Goal: Information Seeking & Learning: Find specific fact

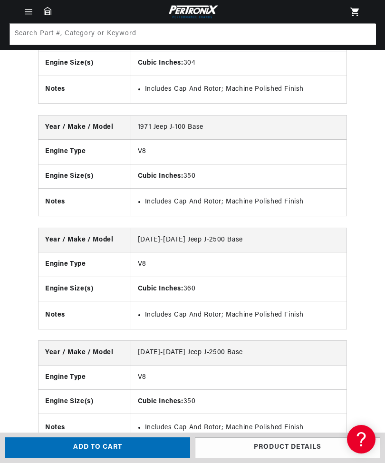
scroll to position [1644, 0]
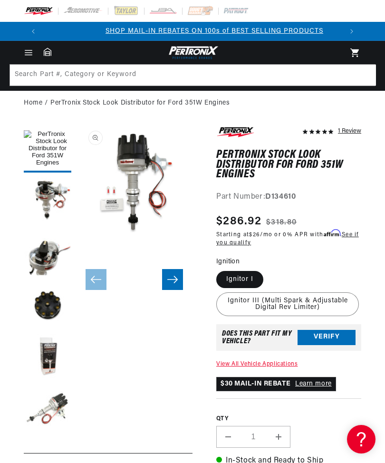
scroll to position [0, 300]
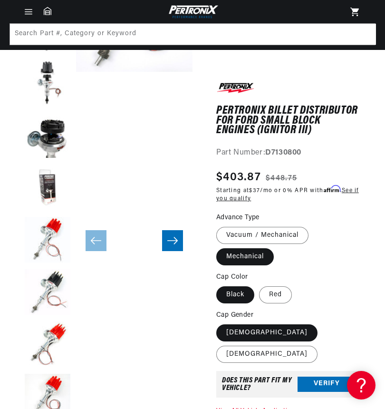
scroll to position [169, 0]
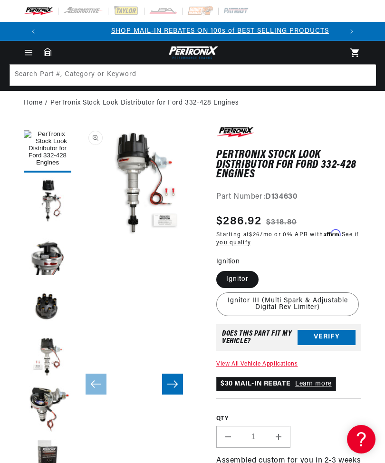
scroll to position [0, 300]
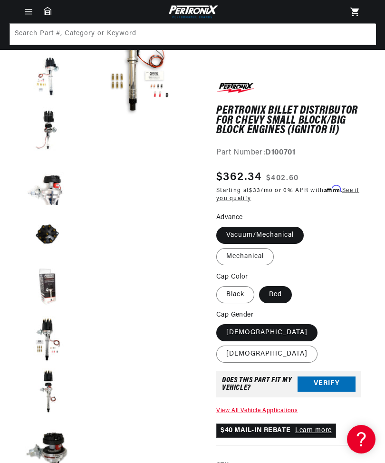
scroll to position [122, 0]
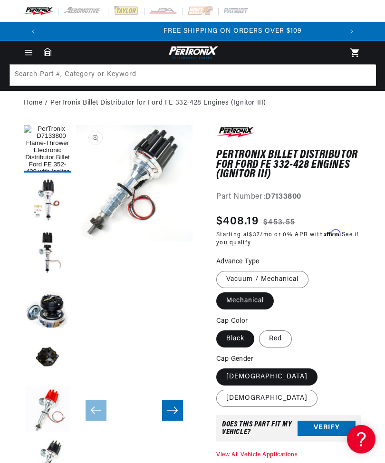
scroll to position [0, 599]
click at [161, 60] on header "BETTER SEARCH RESULTS Add your vehicle's year, make, and model to find parts be…" at bounding box center [192, 52] width 385 height 23
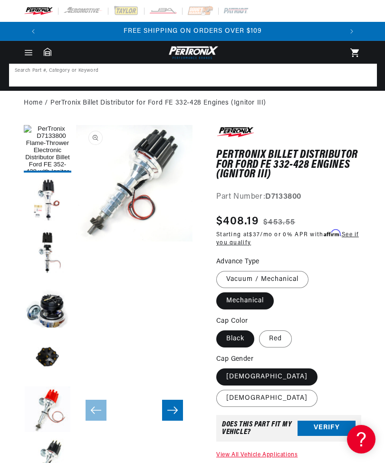
click at [165, 68] on input at bounding box center [193, 75] width 366 height 21
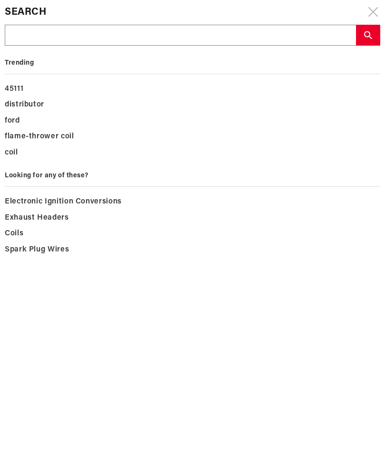
scroll to position [0, 300]
type input "D"
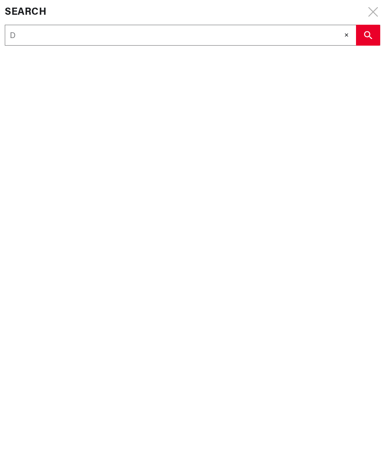
type input "Di"
type input "Dis"
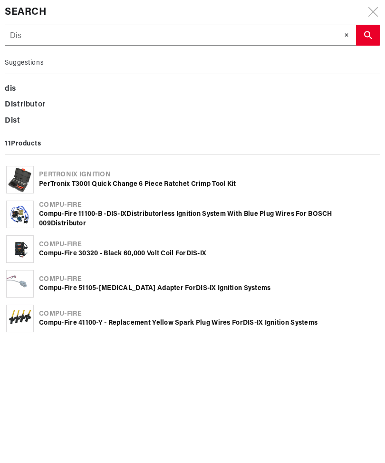
scroll to position [0, 599]
type input "Dist"
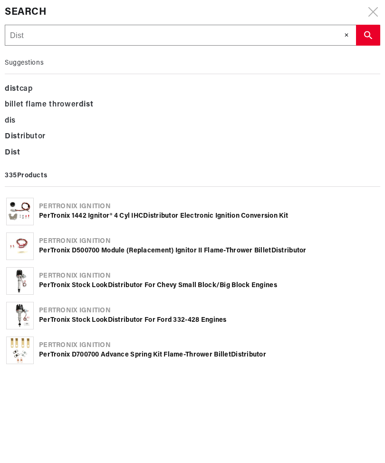
type input "Distr"
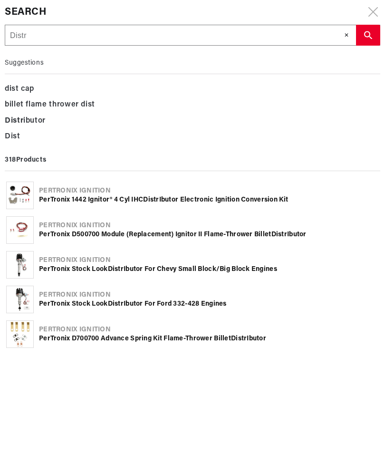
type input "Distri"
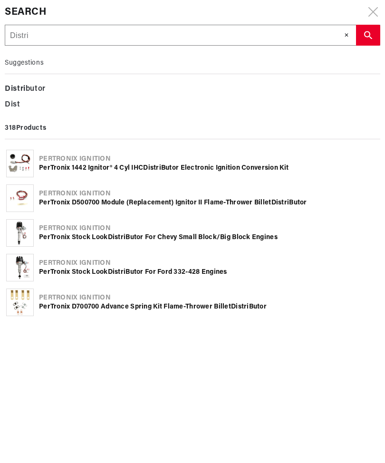
scroll to position [0, 0]
type input "Distrib"
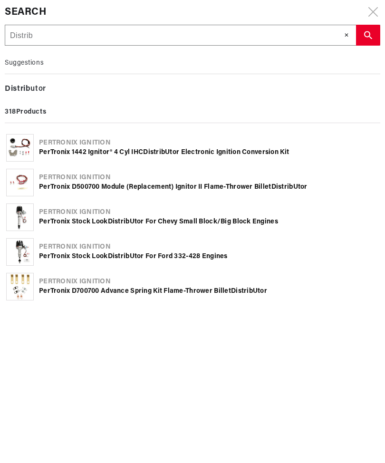
type input "Distribu"
type input "Distribut"
type input "Distributo"
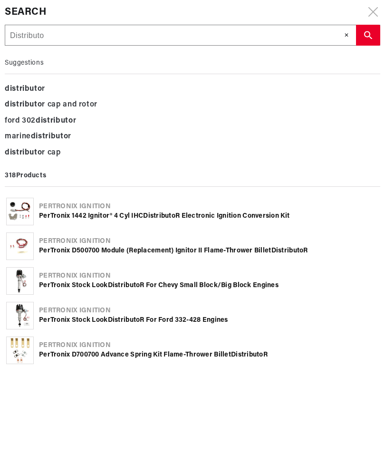
type input "Distributor"
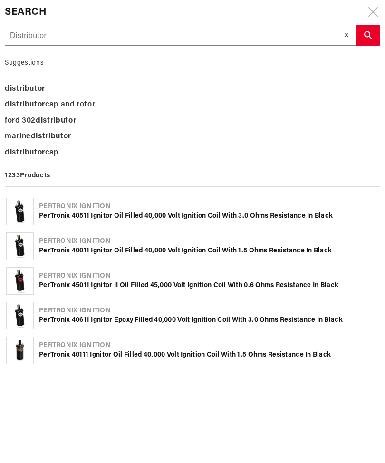
scroll to position [0, 300]
type input "Distribuyó R"
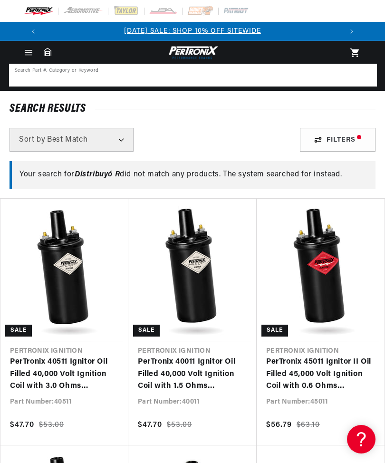
click at [197, 70] on input at bounding box center [193, 75] width 366 height 21
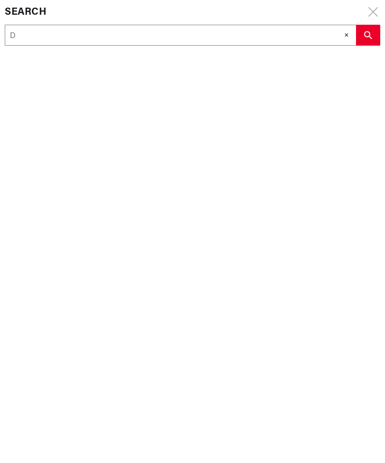
type input "D"
type input "Di"
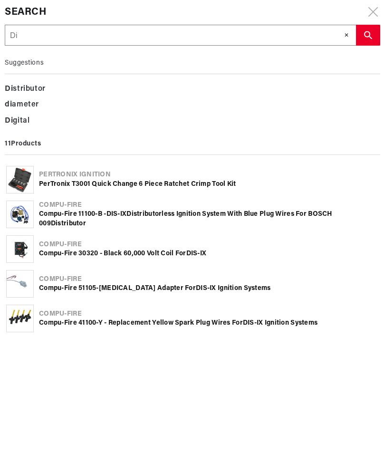
type input "Dis"
type input "Dist"
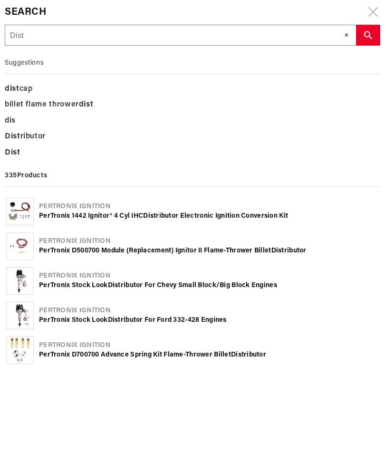
type input "Distr"
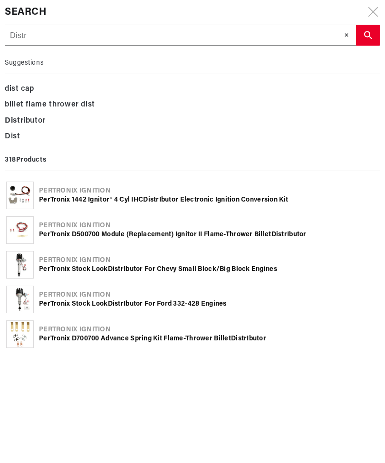
type input "Distri"
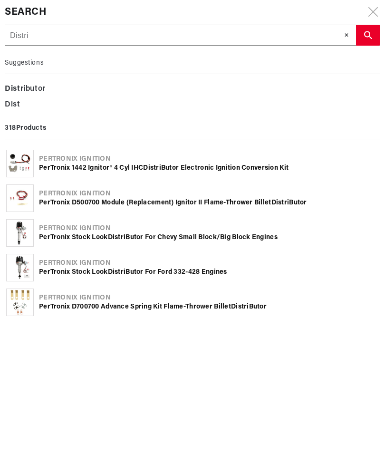
type input "Distrib"
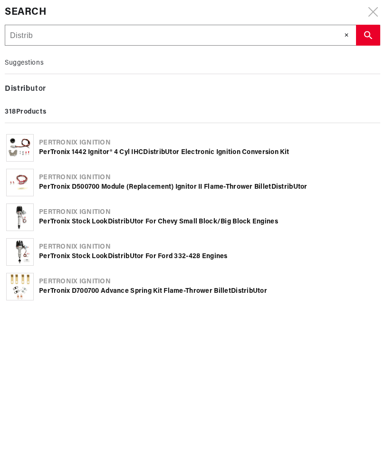
type input "Distribu"
type input "Distribut"
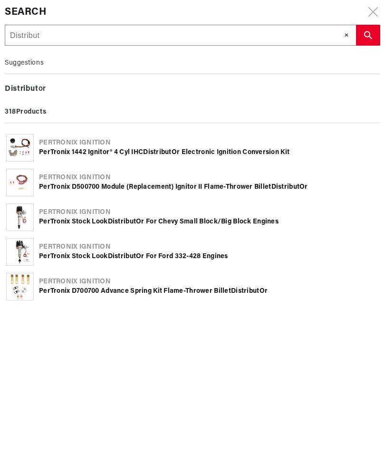
type input "Distributo"
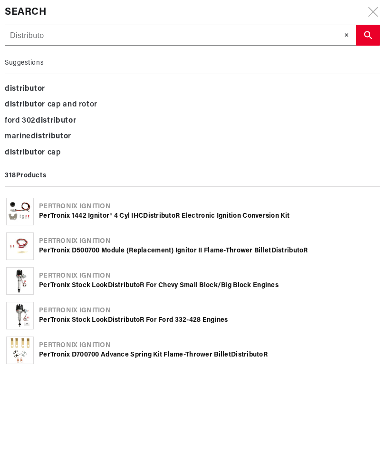
type input "Distributor"
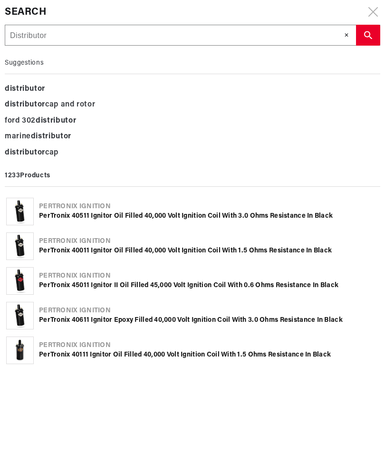
scroll to position [0, 0]
type input "Distribuidor"
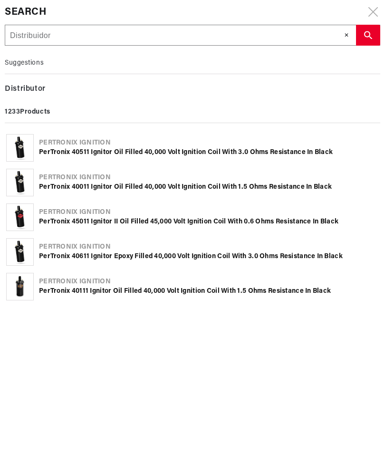
type input "Distribuidor f"
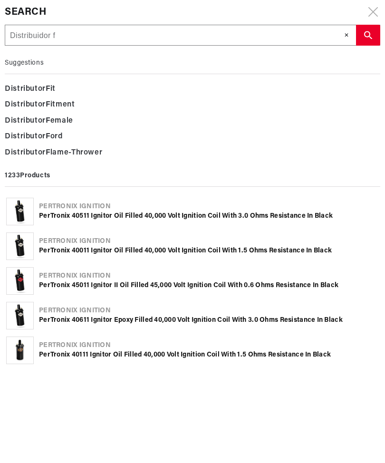
type input "Distribuidor fo"
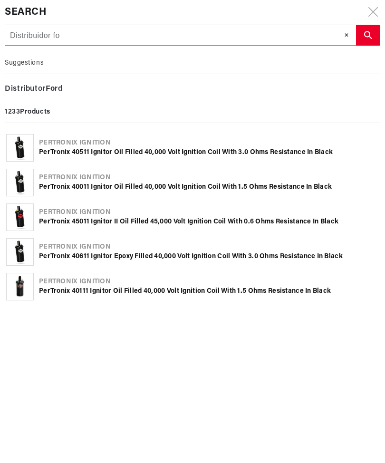
scroll to position [0, 300]
type input "Distribuidor for"
type input "Distribuidor ford"
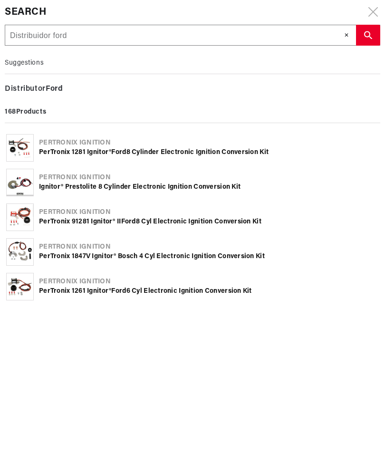
type input "Distribuidor Ford"
type input "Distribuidor Ford 3"
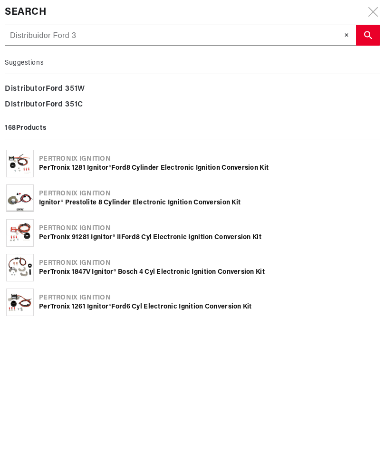
type input "Distribuidor Ford 39"
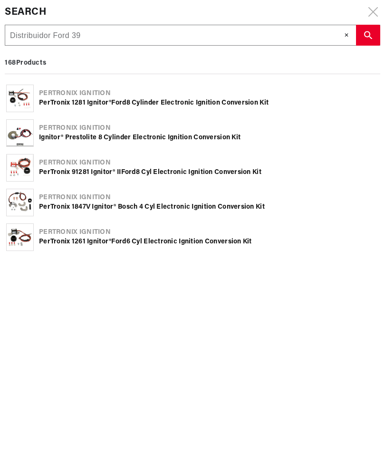
type input "Distribuidor Ford 390"
click at [372, 34] on icon "search button" at bounding box center [368, 35] width 8 height 8
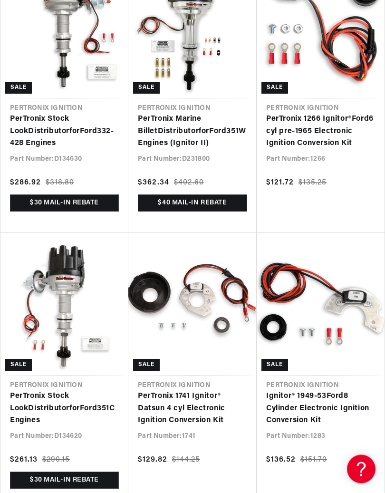
scroll to position [845, 0]
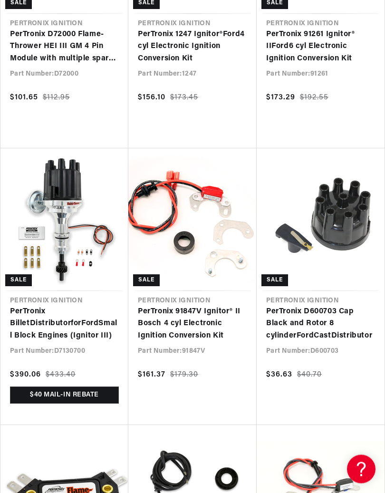
scroll to position [0, 300]
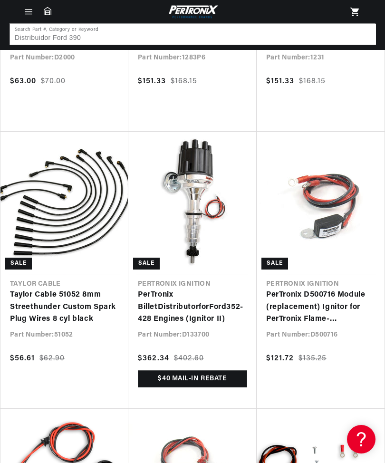
scroll to position [2239, 0]
